Goal: Communication & Community: Answer question/provide support

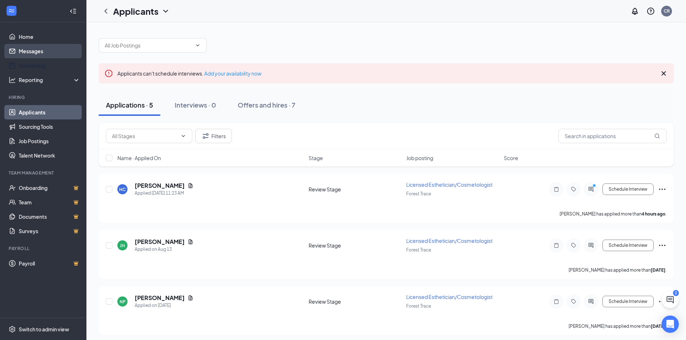
click at [27, 52] on link "Messages" at bounding box center [50, 51] width 62 height 14
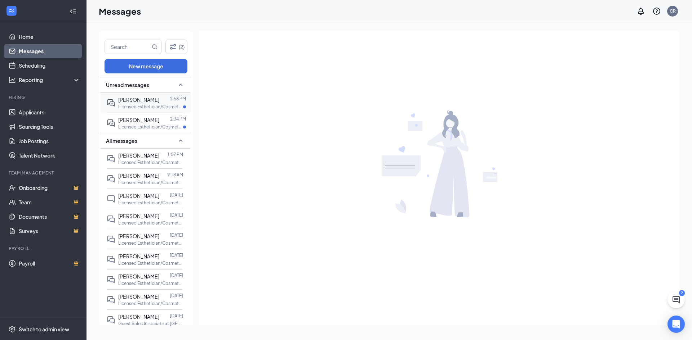
click at [130, 104] on p "Licensed Esthetician/Cosmetologist at [GEOGRAPHIC_DATA]" at bounding box center [150, 107] width 65 height 6
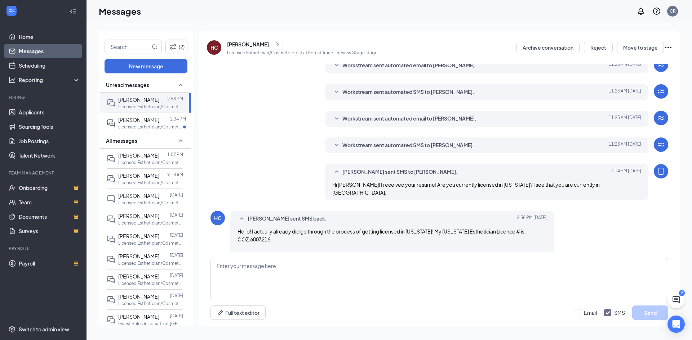
scroll to position [41, 0]
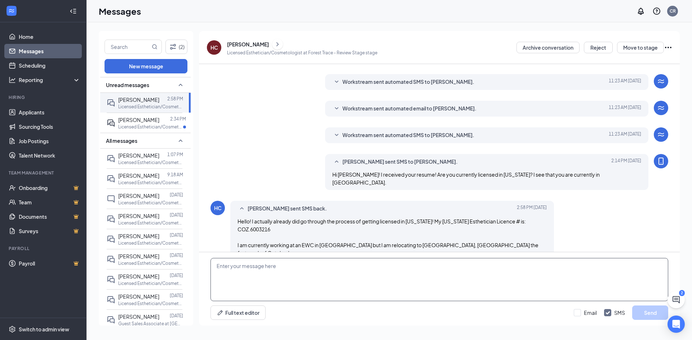
click at [277, 276] on textarea at bounding box center [439, 279] width 458 height 43
click at [281, 274] on textarea at bounding box center [439, 279] width 458 height 43
click at [238, 286] on textarea at bounding box center [439, 279] width 458 height 43
click at [36, 118] on link "Applicants" at bounding box center [50, 112] width 62 height 14
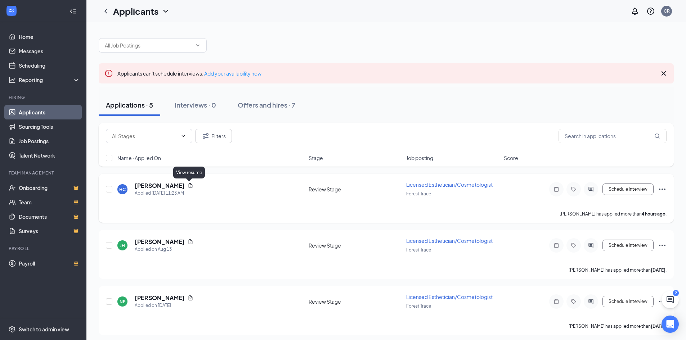
click at [189, 186] on icon "Document" at bounding box center [191, 185] width 4 height 5
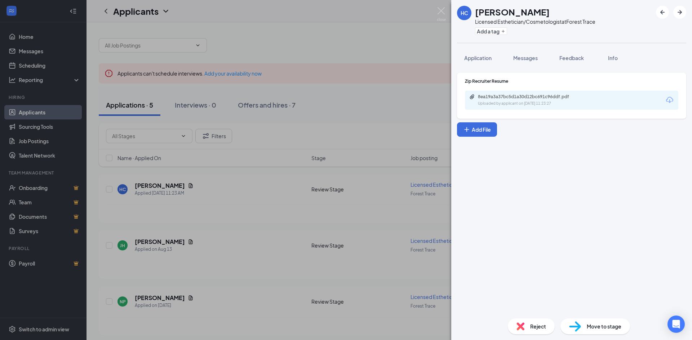
click at [531, 100] on div "8ea19a3a37bc5d1a30d12bc691c96ddf.pdf Uploaded by applicant on Aug 26, 2025 at 1…" at bounding box center [527, 100] width 117 height 13
click at [478, 58] on span "Application" at bounding box center [477, 58] width 27 height 6
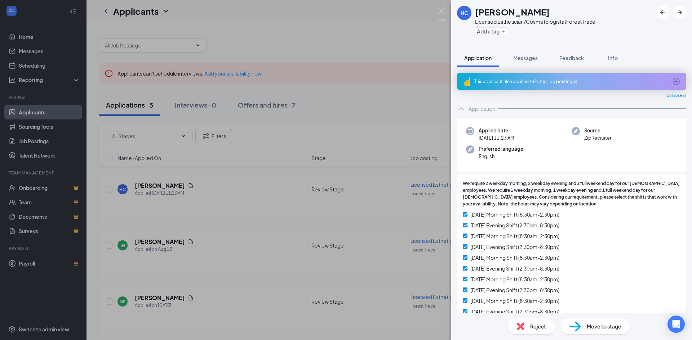
click at [493, 82] on div "This applicant also applied to 2 other job posting(s)" at bounding box center [570, 82] width 193 height 6
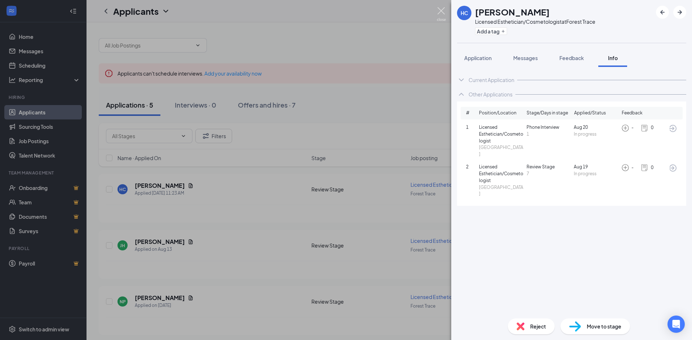
click at [443, 13] on img at bounding box center [441, 14] width 9 height 14
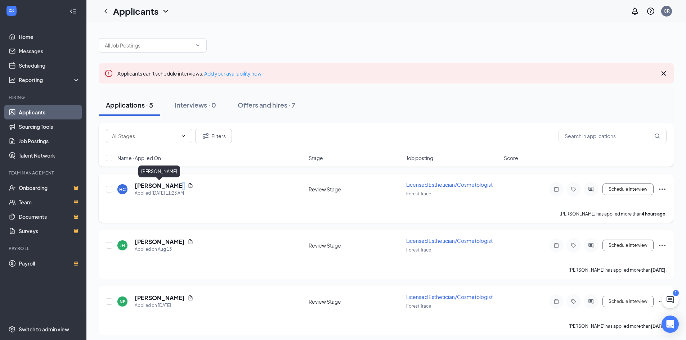
click at [177, 185] on h5 "[PERSON_NAME]" at bounding box center [160, 186] width 50 height 8
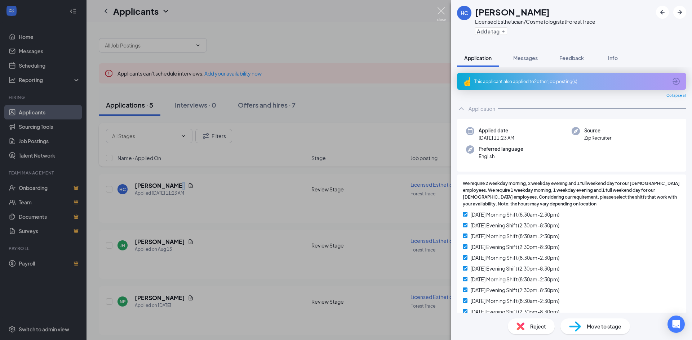
click at [443, 13] on img at bounding box center [441, 14] width 9 height 14
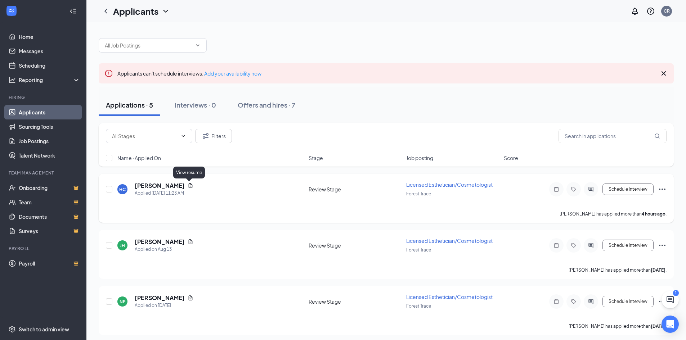
click at [190, 186] on icon "Document" at bounding box center [191, 186] width 6 height 6
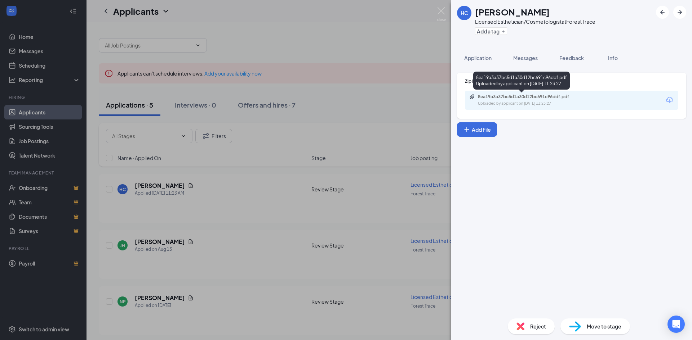
click at [506, 89] on div "8ea19a3a37bc5d1a30d12bc691c96ddf.pdf Uploaded by applicant on Aug 26, 2025 at 1…" at bounding box center [521, 81] width 97 height 18
click at [509, 102] on div "Uploaded by applicant on Aug 26, 2025 at 11:23:27" at bounding box center [532, 104] width 108 height 6
click at [313, 161] on div "HC Hannah Chaparro Licensed Esthetician/Cosmetologist at Forest Trace Add a tag…" at bounding box center [346, 170] width 692 height 340
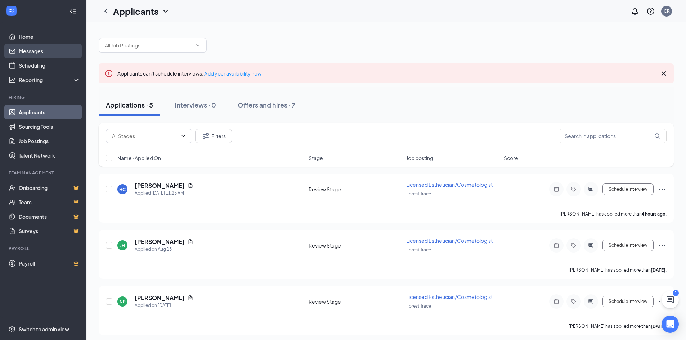
click at [34, 52] on link "Messages" at bounding box center [50, 51] width 62 height 14
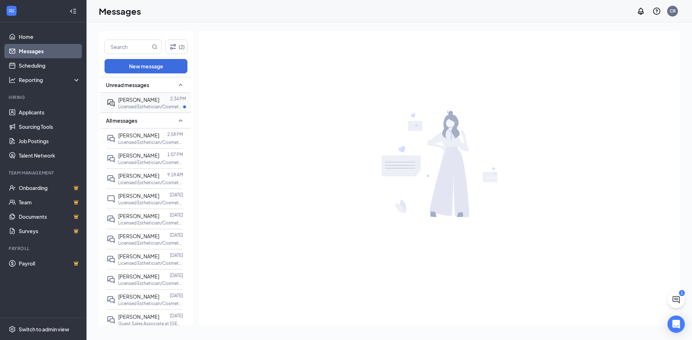
click at [148, 101] on span "[PERSON_NAME]" at bounding box center [138, 100] width 41 height 6
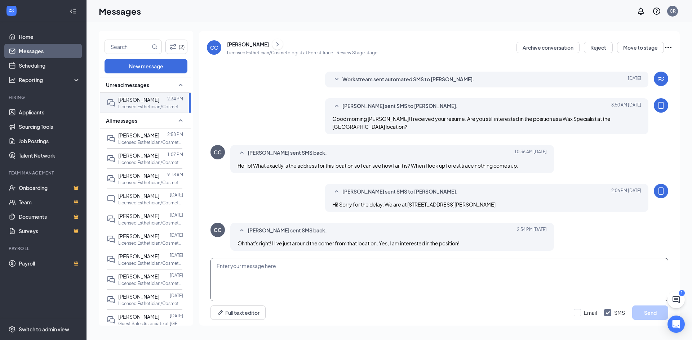
scroll to position [103, 0]
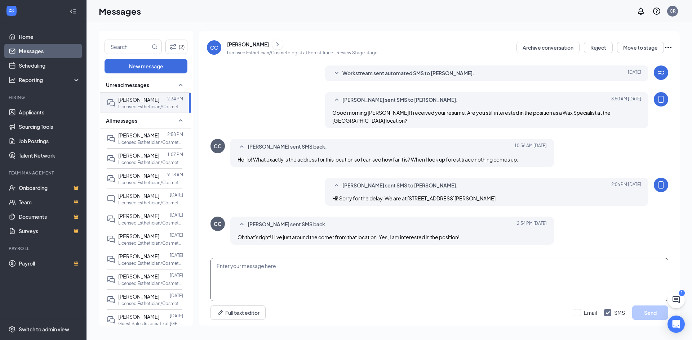
click at [262, 275] on textarea at bounding box center [439, 279] width 458 height 43
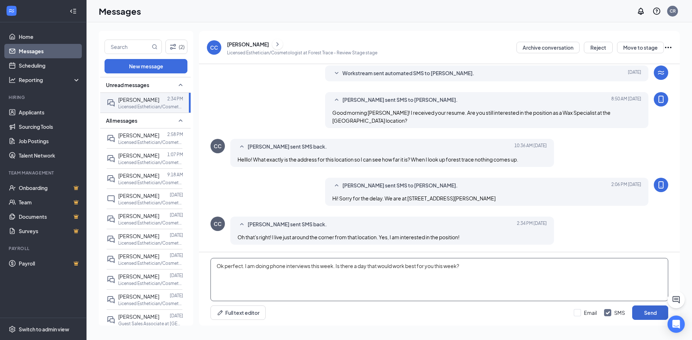
type textarea "Ok perfect. I am doing phone interviews this week. Is there a day that would wo…"
click at [645, 314] on button "Send" at bounding box center [650, 313] width 36 height 14
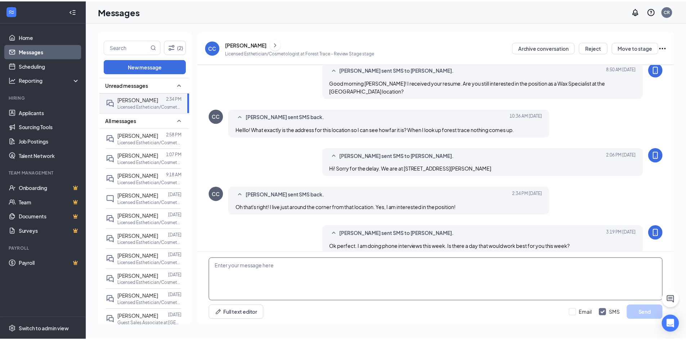
scroll to position [142, 0]
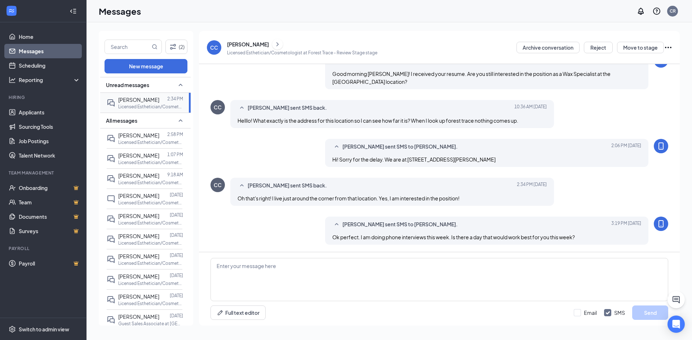
click at [149, 103] on div "[PERSON_NAME]" at bounding box center [138, 100] width 41 height 8
click at [44, 118] on link "Applicants" at bounding box center [50, 112] width 62 height 14
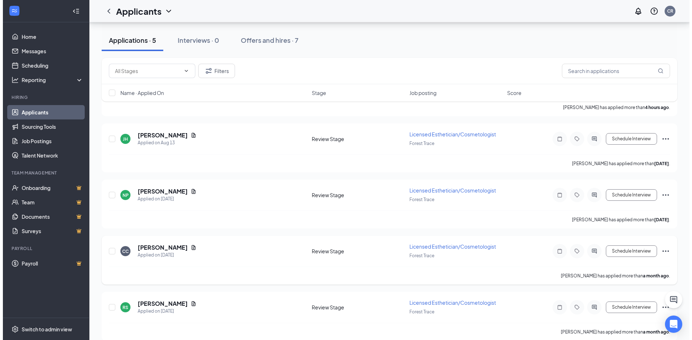
scroll to position [108, 0]
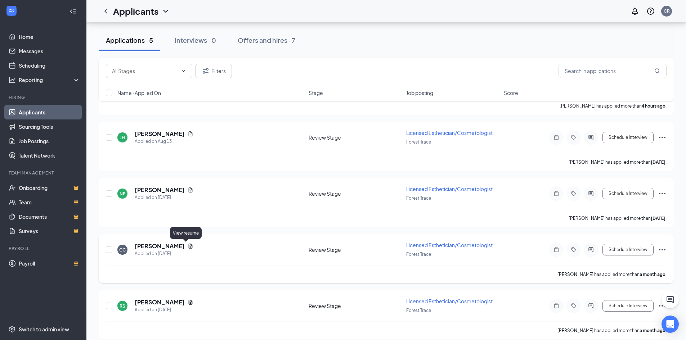
click at [188, 245] on icon "Document" at bounding box center [191, 247] width 6 height 6
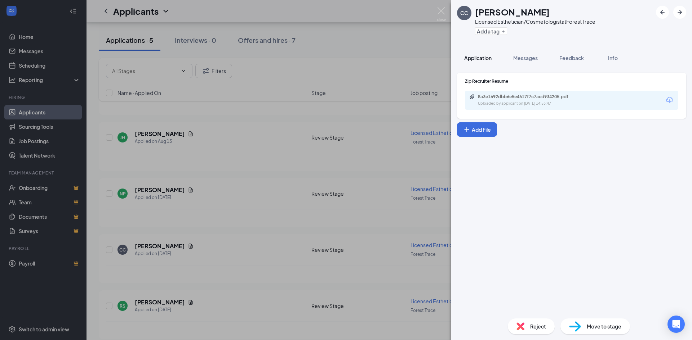
click at [485, 57] on span "Application" at bounding box center [477, 58] width 27 height 6
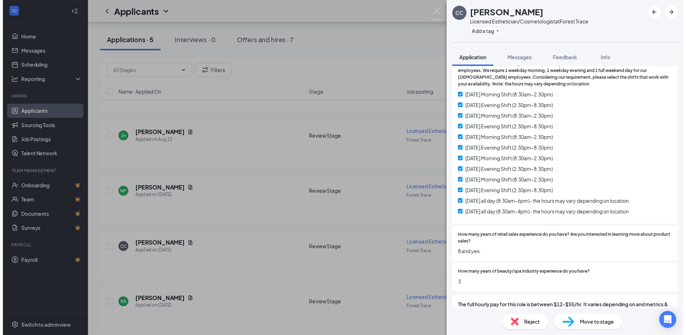
scroll to position [36, 0]
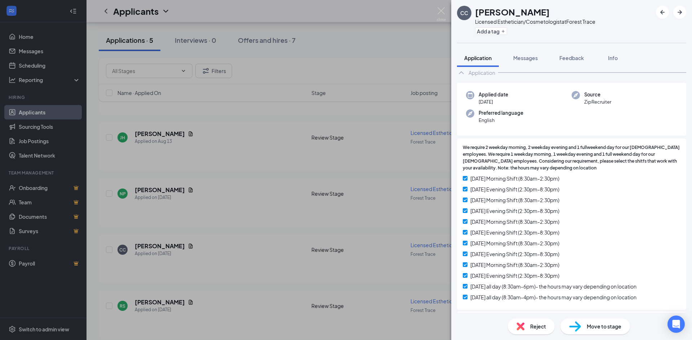
click at [29, 50] on div "CC Christina Correa Licensed Esthetician/Cosmetologist at Forest Trace Add a ta…" at bounding box center [346, 170] width 692 height 340
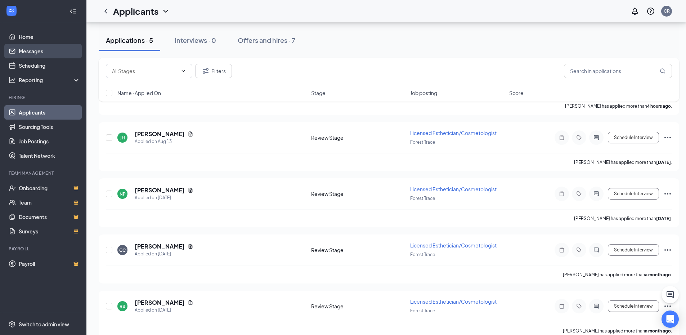
click at [29, 50] on link "Messages" at bounding box center [50, 51] width 62 height 14
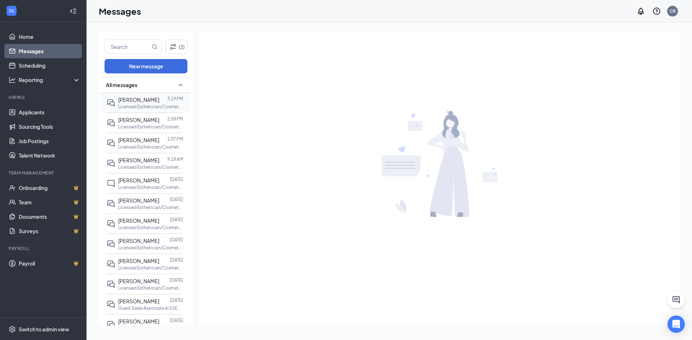
click at [146, 106] on p "Licensed Esthetician/Cosmetologist at [GEOGRAPHIC_DATA]" at bounding box center [150, 107] width 65 height 6
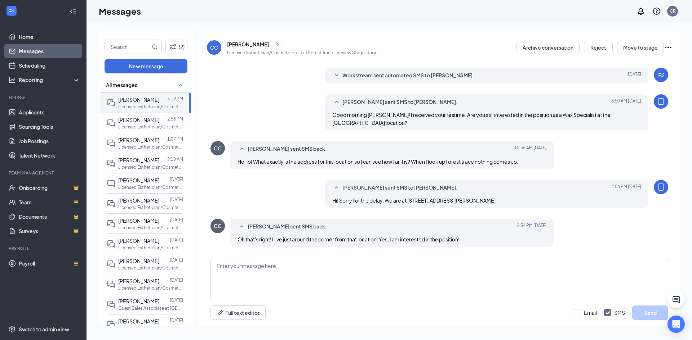
scroll to position [165, 0]
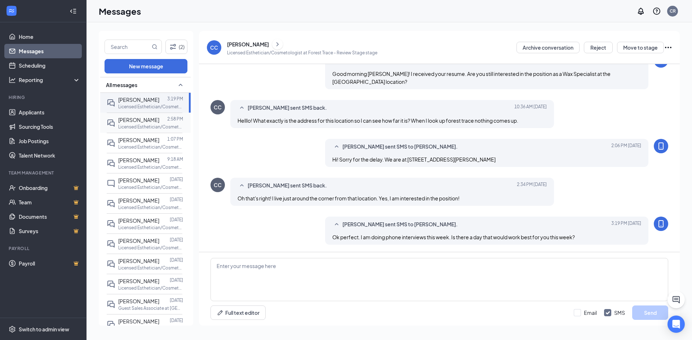
click at [119, 122] on span "[PERSON_NAME]" at bounding box center [138, 120] width 41 height 6
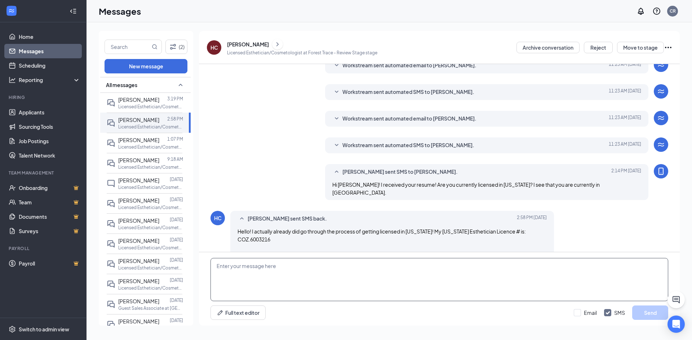
scroll to position [41, 0]
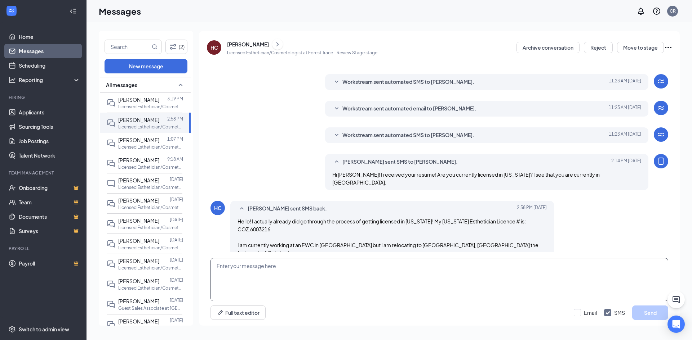
click at [294, 276] on textarea at bounding box center [439, 279] width 458 height 43
type textarea "Look at you! Amazing! Are you available for a phone interview sometime this wee…"
drag, startPoint x: 424, startPoint y: 267, endPoint x: 125, endPoint y: 277, distance: 298.4
click at [125, 277] on div "(2) New message All messages Christina Correa 3:19 PM Licensed Esthetician/Cosm…" at bounding box center [389, 181] width 581 height 301
paste textarea "Finish GSA BINGO cards"
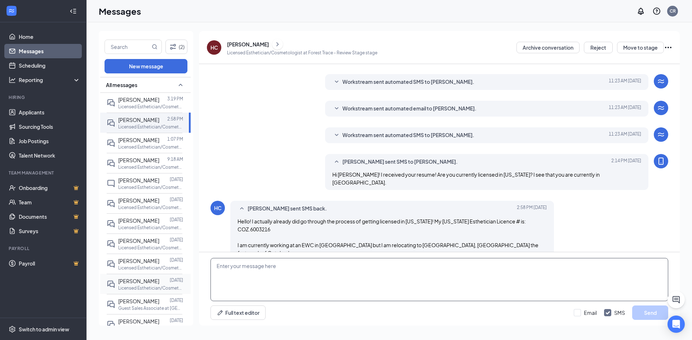
type textarea "Finish GSA BINGO cards"
drag, startPoint x: 289, startPoint y: 272, endPoint x: 176, endPoint y: 261, distance: 113.6
click at [176, 261] on div "(2) New message All messages Christina Correa 3:19 PM Licensed Esthetician/Cosm…" at bounding box center [389, 181] width 581 height 301
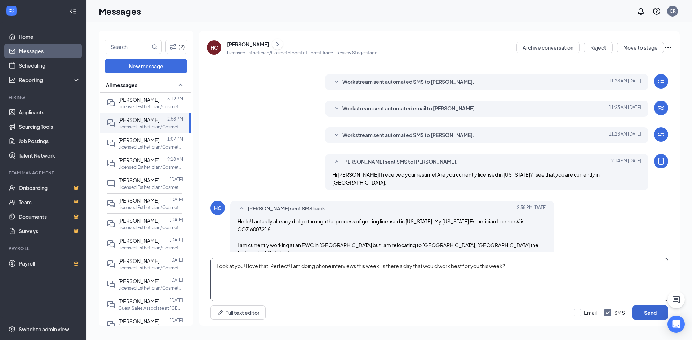
type textarea "Look at you! I love that! Perfect! I am doing phone interviews this week. Is th…"
click at [643, 312] on button "Send" at bounding box center [650, 313] width 36 height 14
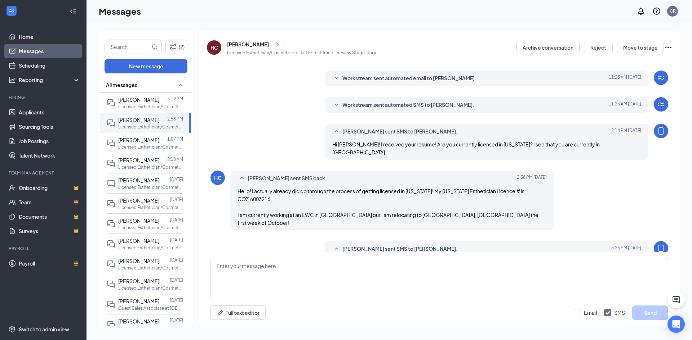
scroll to position [80, 0]
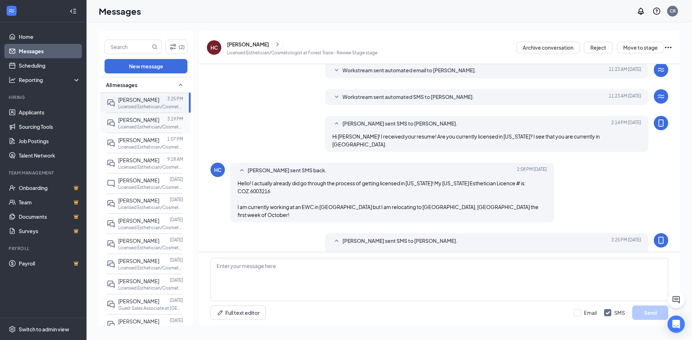
scroll to position [80, 0]
drag, startPoint x: 145, startPoint y: 124, endPoint x: 138, endPoint y: 105, distance: 20.4
click at [145, 124] on p "Licensed Esthetician/Cosmetologist at [GEOGRAPHIC_DATA]" at bounding box center [150, 127] width 65 height 6
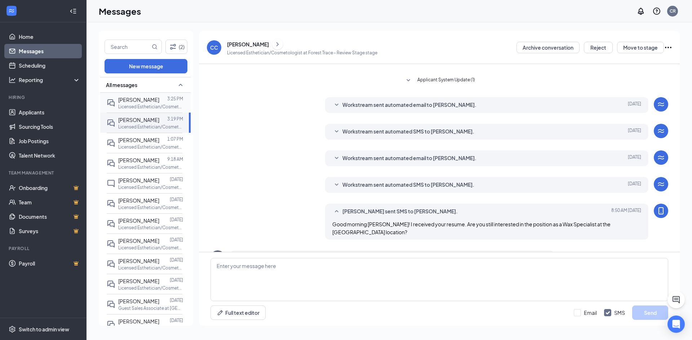
click at [137, 102] on span "[PERSON_NAME]" at bounding box center [138, 100] width 41 height 6
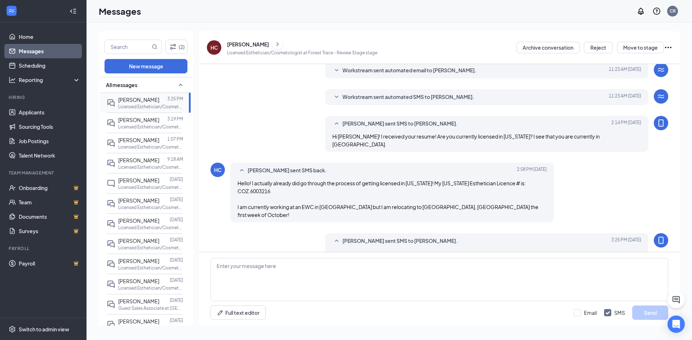
scroll to position [80, 0]
click at [39, 116] on link "Applicants" at bounding box center [50, 112] width 62 height 14
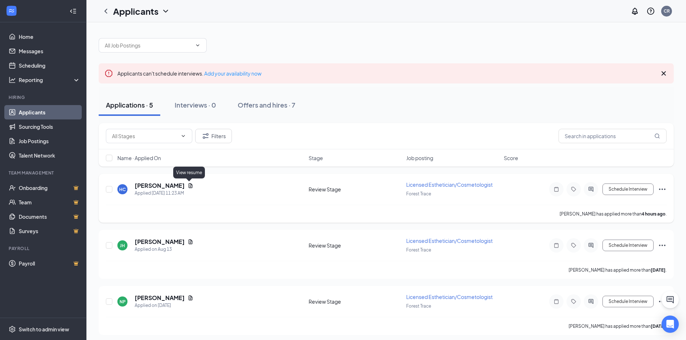
click at [190, 185] on icon "Document" at bounding box center [191, 185] width 4 height 5
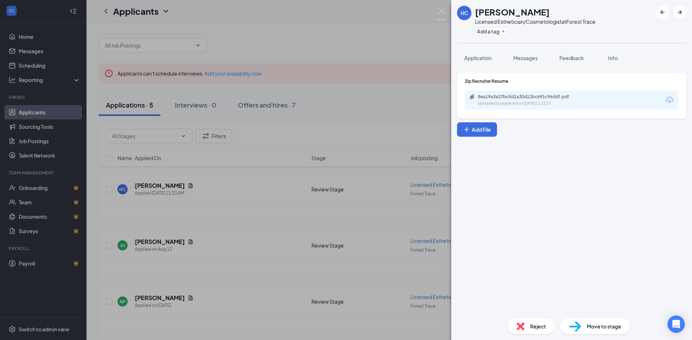
click at [512, 97] on div "8ea19a3a37bc5d1a30d12bc691c96ddf.pdf" at bounding box center [528, 97] width 101 height 6
click at [280, 163] on div "HC Hannah Chaparro Licensed Esthetician/Cosmetologist at Forest Trace Add a tag…" at bounding box center [346, 170] width 692 height 340
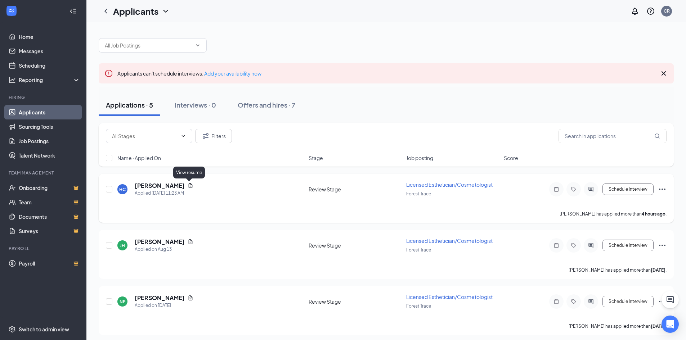
click at [191, 186] on icon "Document" at bounding box center [191, 186] width 6 height 6
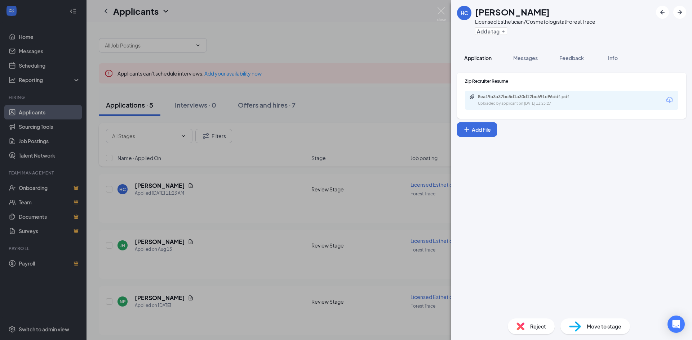
click at [478, 58] on span "Application" at bounding box center [477, 58] width 27 height 6
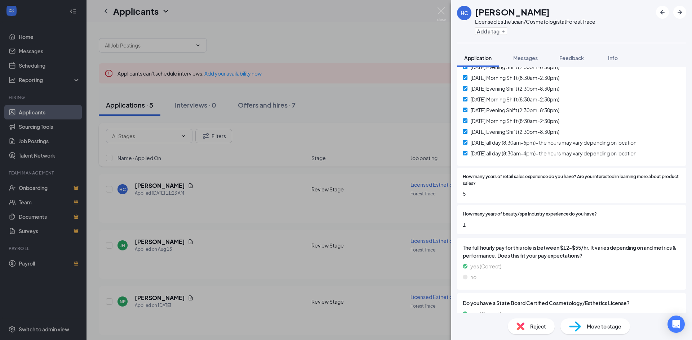
scroll to position [36, 0]
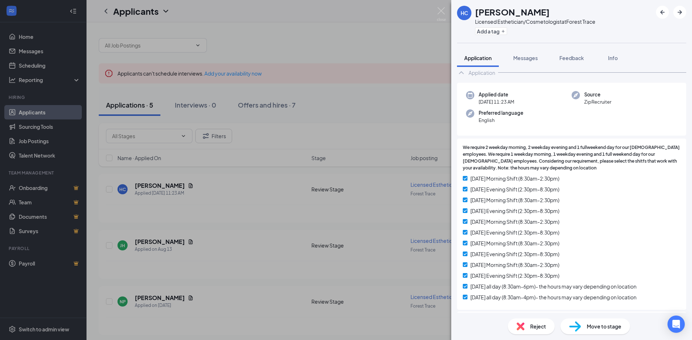
click at [46, 56] on div "HC Hannah Chaparro Licensed Esthetician/Cosmetologist at Forest Trace Add a tag…" at bounding box center [346, 170] width 692 height 340
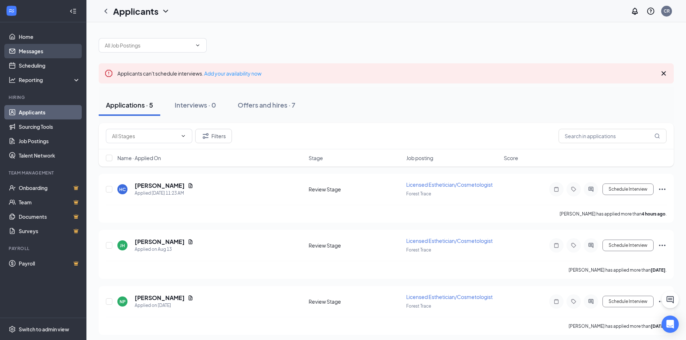
click at [40, 53] on link "Messages" at bounding box center [50, 51] width 62 height 14
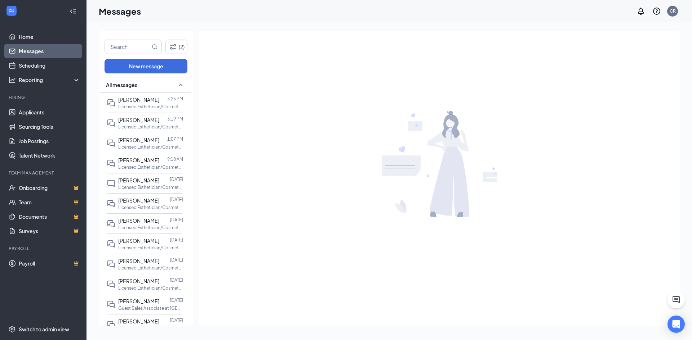
click at [51, 52] on link "Messages" at bounding box center [50, 51] width 62 height 14
click at [68, 50] on link "Messages" at bounding box center [50, 51] width 62 height 14
click at [34, 113] on link "Applicants" at bounding box center [50, 112] width 62 height 14
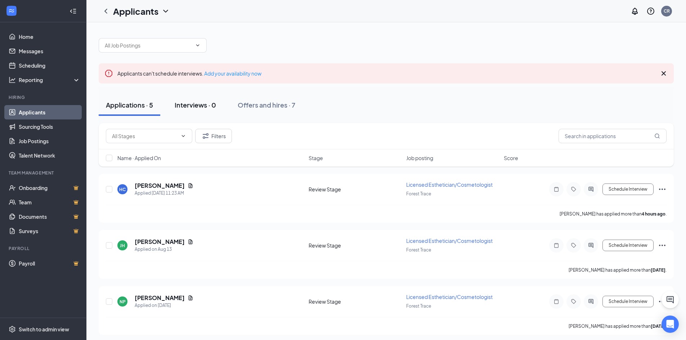
click at [195, 105] on div "Interviews · 0" at bounding box center [195, 105] width 41 height 9
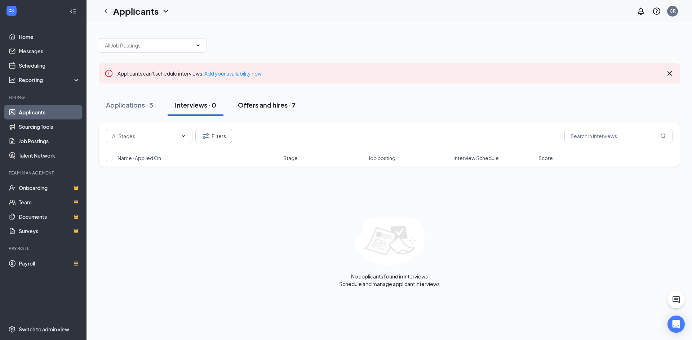
drag, startPoint x: 279, startPoint y: 111, endPoint x: 277, endPoint y: 107, distance: 3.9
click at [279, 111] on button "Offers and hires · 7" at bounding box center [267, 105] width 72 height 22
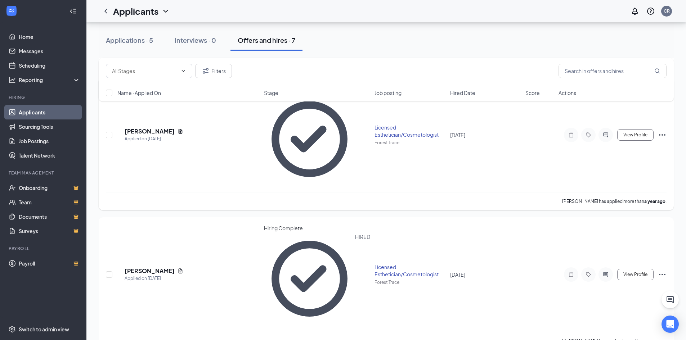
scroll to position [254, 0]
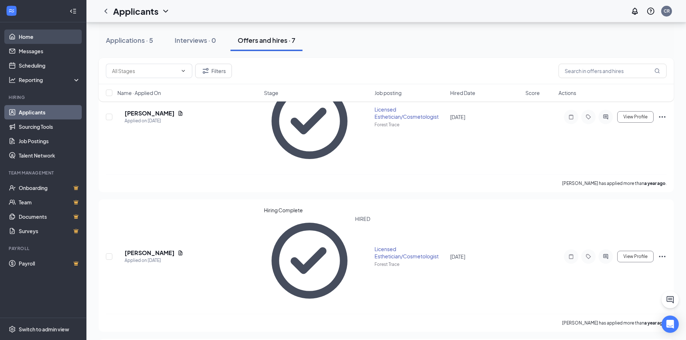
click at [31, 41] on link "Home" at bounding box center [50, 37] width 62 height 14
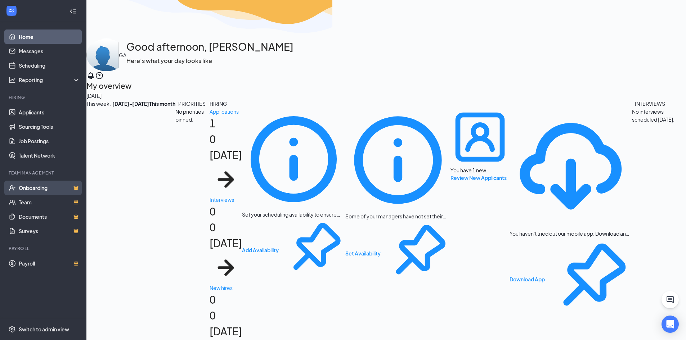
click at [29, 190] on link "Onboarding" at bounding box center [50, 188] width 62 height 14
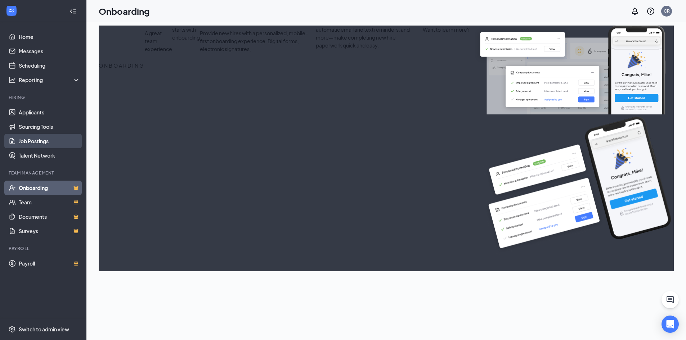
select select "US"
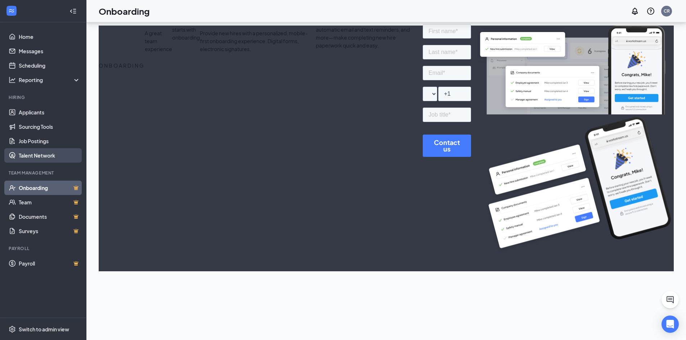
scroll to position [144, 0]
click at [45, 156] on link "Talent Network" at bounding box center [50, 155] width 62 height 14
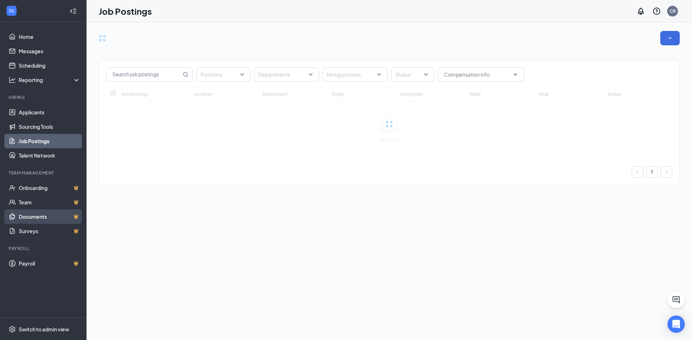
click at [49, 218] on link "Documents" at bounding box center [50, 217] width 62 height 14
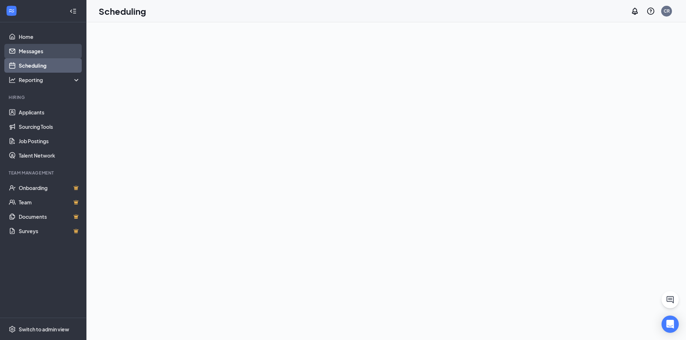
click at [27, 52] on link "Messages" at bounding box center [50, 51] width 62 height 14
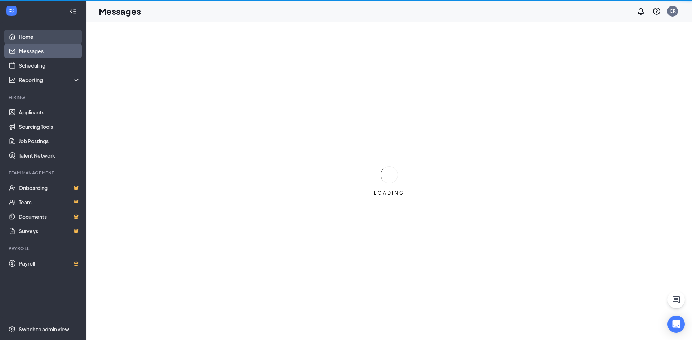
click at [22, 36] on link "Home" at bounding box center [50, 37] width 62 height 14
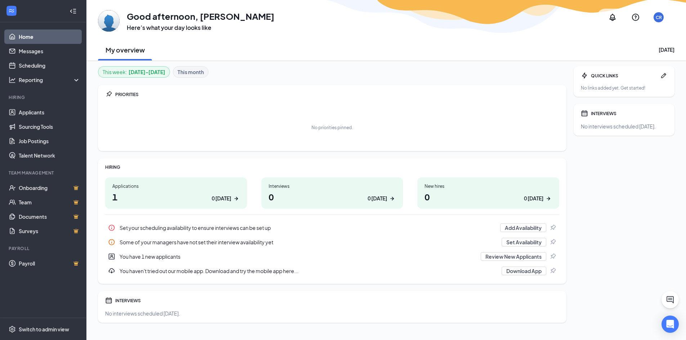
click at [137, 256] on div "You have 1 new applicants" at bounding box center [298, 256] width 357 height 7
click at [34, 115] on link "Applicants" at bounding box center [50, 112] width 62 height 14
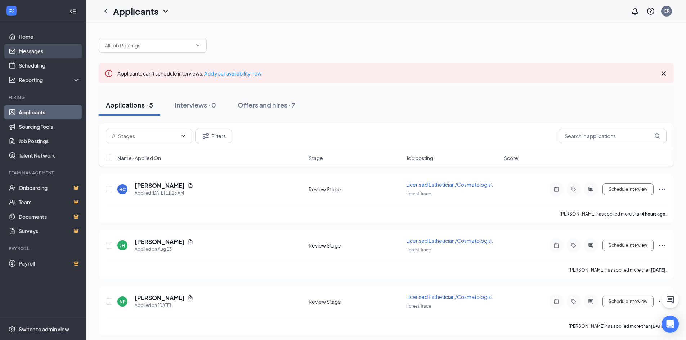
click at [43, 52] on link "Messages" at bounding box center [50, 51] width 62 height 14
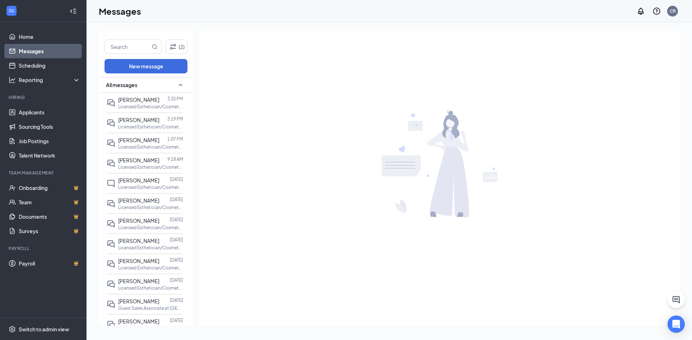
click at [50, 46] on link "Messages" at bounding box center [50, 51] width 62 height 14
drag, startPoint x: 146, startPoint y: 105, endPoint x: 146, endPoint y: 109, distance: 4.3
click at [146, 105] on p "Licensed Esthetician/Cosmetologist at [GEOGRAPHIC_DATA]" at bounding box center [150, 107] width 65 height 6
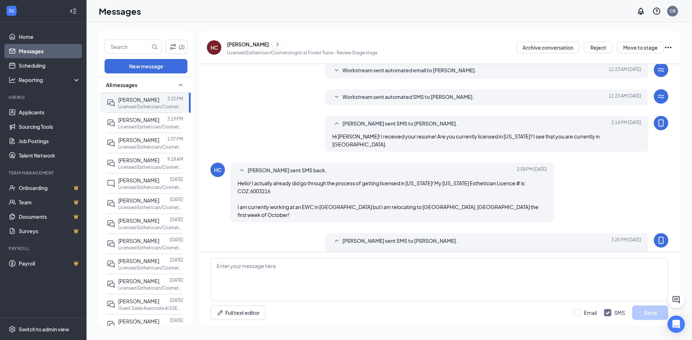
scroll to position [80, 0]
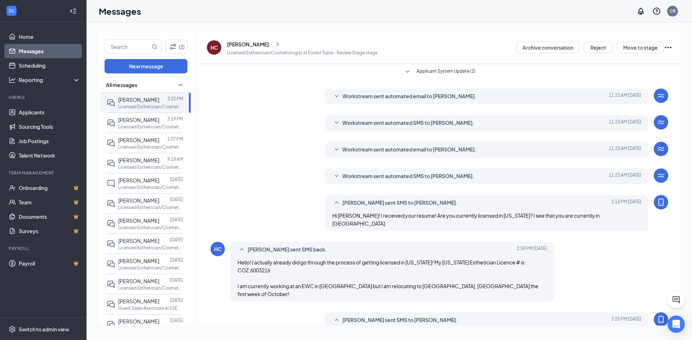
scroll to position [6, 0]
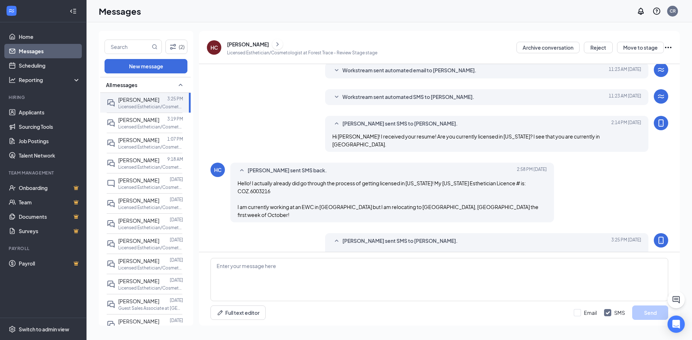
scroll to position [80, 0]
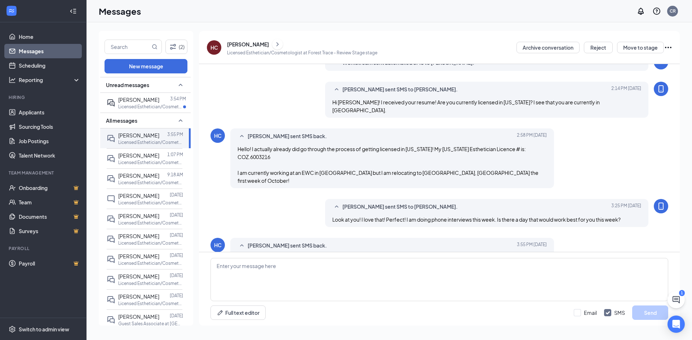
scroll to position [135, 0]
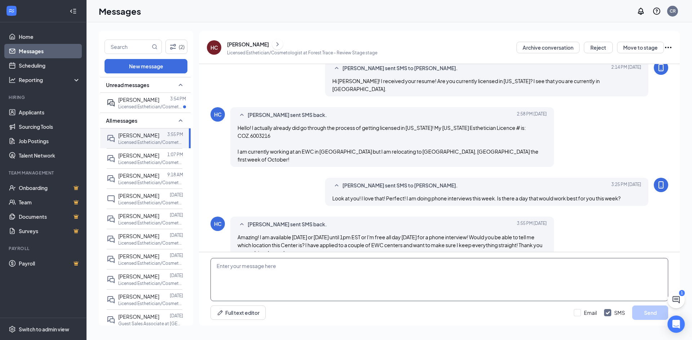
click at [463, 282] on textarea at bounding box center [439, 279] width 458 height 43
click at [371, 274] on textarea at bounding box center [439, 279] width 458 height 43
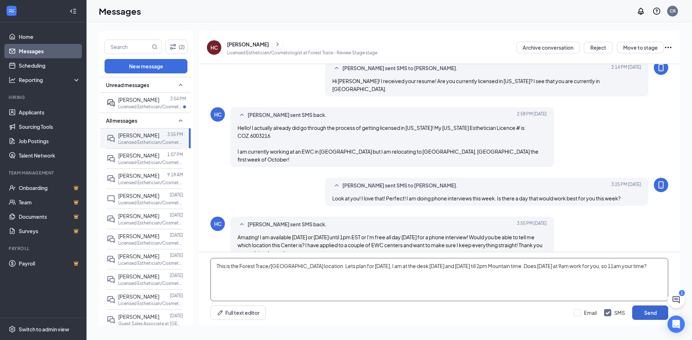
type textarea "This is the Forest Trace/Southlands location. Lets plan for this Saturday, I am…"
click at [644, 313] on button "Send" at bounding box center [650, 313] width 36 height 14
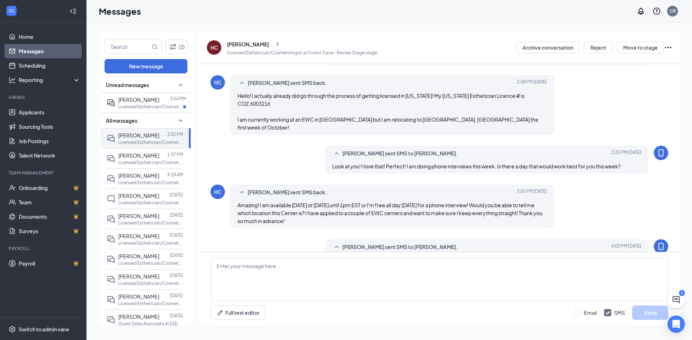
scroll to position [182, 0]
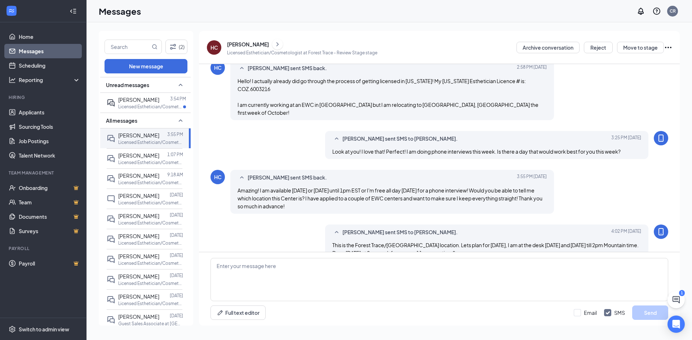
drag, startPoint x: 269, startPoint y: 46, endPoint x: 228, endPoint y: 46, distance: 41.4
click at [228, 46] on div "[PERSON_NAME]" at bounding box center [302, 44] width 150 height 11
copy div "[PERSON_NAME]"
click at [131, 102] on span "[PERSON_NAME]" at bounding box center [138, 100] width 41 height 6
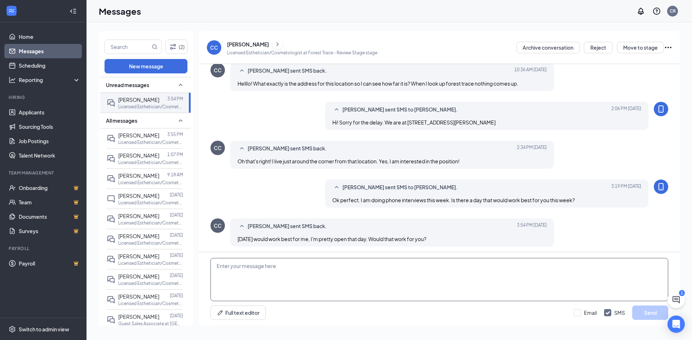
scroll to position [183, 0]
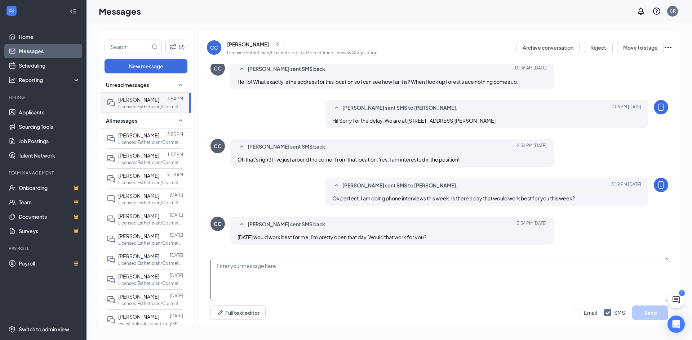
click at [314, 275] on textarea at bounding box center [439, 279] width 458 height 43
click at [314, 273] on textarea at bounding box center [439, 279] width 458 height 43
click at [439, 269] on textarea "Thursday works for me! I am at the desk till 2pm, do you want to set this up fo…" at bounding box center [439, 279] width 458 height 43
type textarea "[DATE] works for me! I am at the desk till 2pm, do you want to set this up for …"
click at [648, 316] on button "Send" at bounding box center [650, 313] width 36 height 14
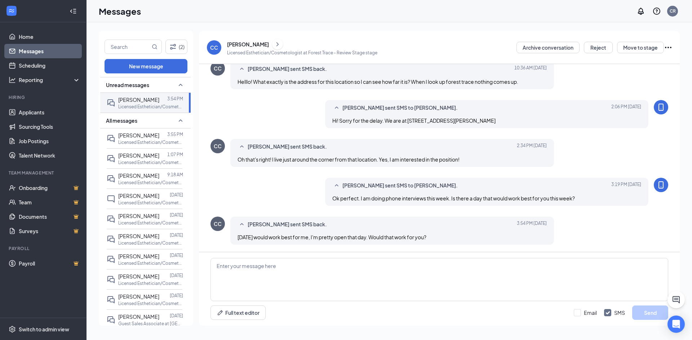
scroll to position [222, 0]
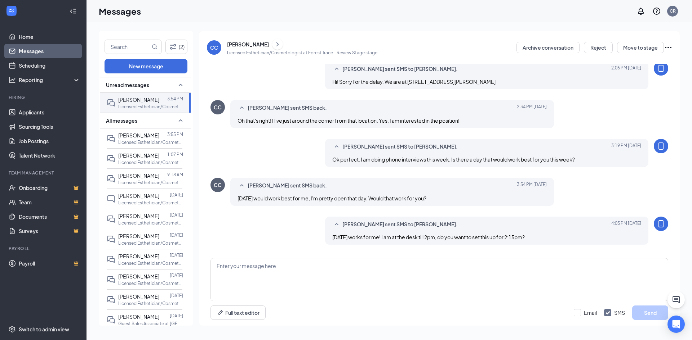
drag, startPoint x: 267, startPoint y: 46, endPoint x: 228, endPoint y: 45, distance: 38.5
click at [228, 45] on div "[PERSON_NAME]" at bounding box center [302, 44] width 150 height 11
copy div "[PERSON_NAME]"
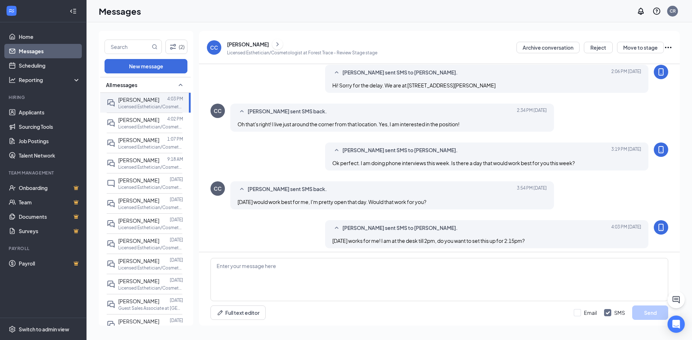
scroll to position [195, 0]
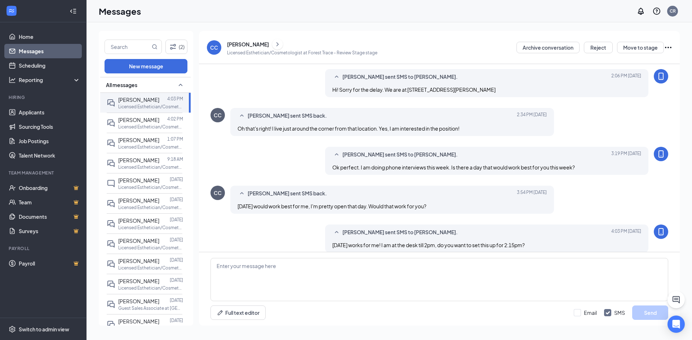
scroll to position [195, 0]
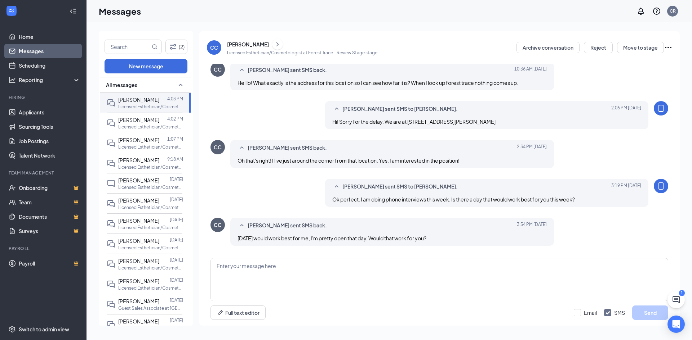
scroll to position [195, 0]
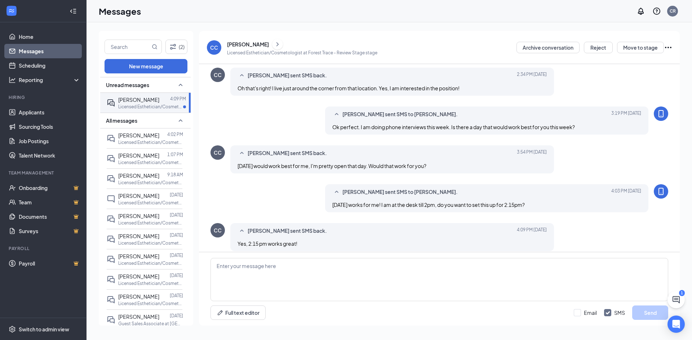
scroll to position [207, 0]
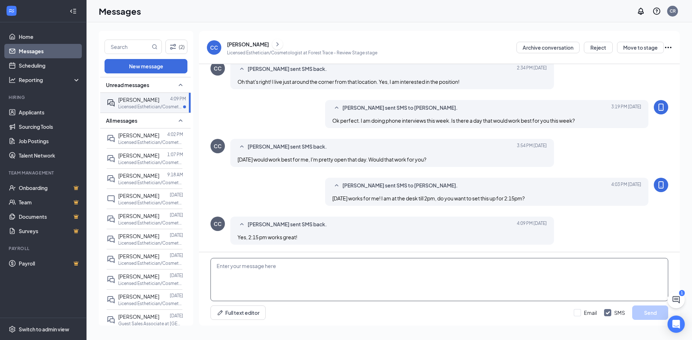
click at [286, 273] on textarea at bounding box center [439, 279] width 458 height 43
type textarea "Amazing! I will give you a call then! Have a wonderful day!"
click at [637, 312] on button "Send" at bounding box center [650, 313] width 36 height 14
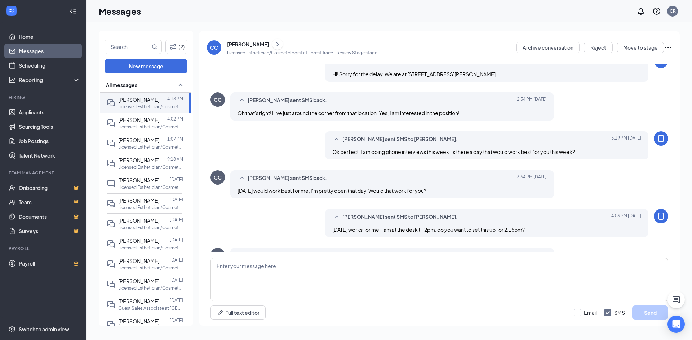
scroll to position [220, 0]
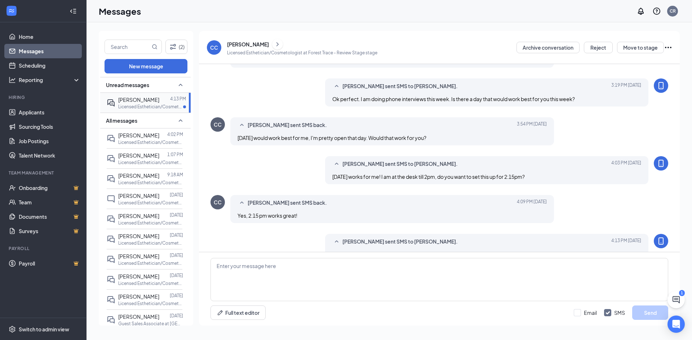
click at [148, 105] on p "Licensed Esthetician/Cosmetologist at [GEOGRAPHIC_DATA]" at bounding box center [150, 107] width 65 height 6
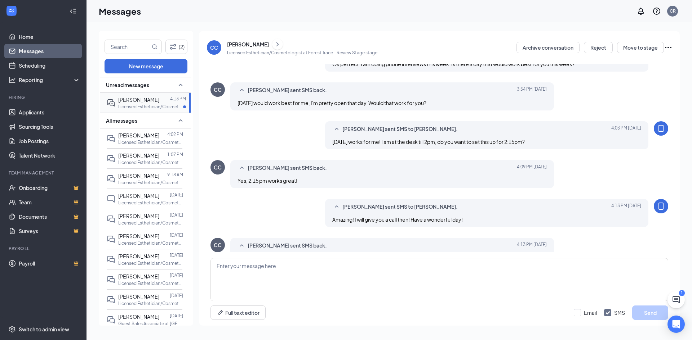
scroll to position [232, 0]
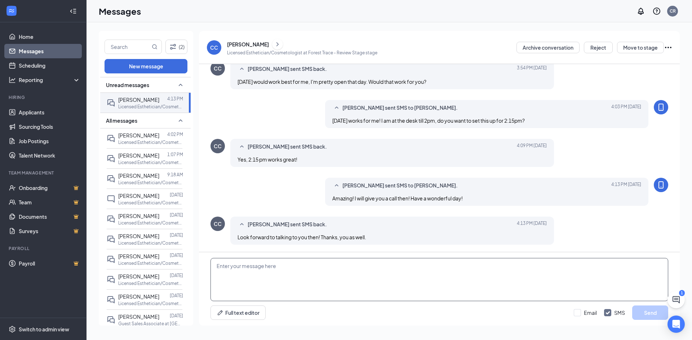
click at [285, 269] on textarea at bounding box center [439, 279] width 458 height 43
type textarea "Thank you [PERSON_NAME]!"
click at [656, 314] on button "Send" at bounding box center [650, 313] width 36 height 14
